Goal: Task Accomplishment & Management: Complete application form

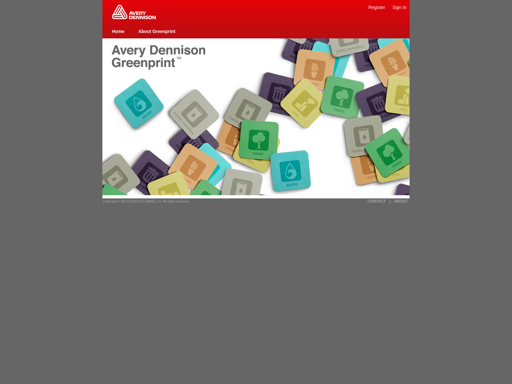
click at [377, 7] on link "Register" at bounding box center [376, 7] width 17 height 5
